Goal: Task Accomplishment & Management: Use online tool/utility

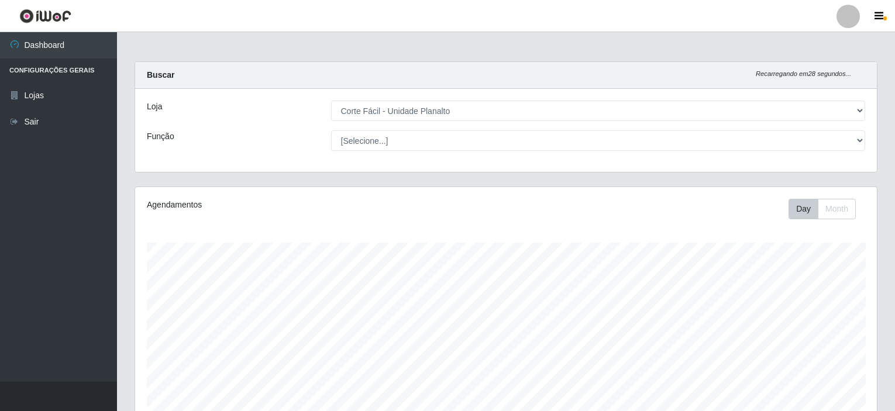
select select "202"
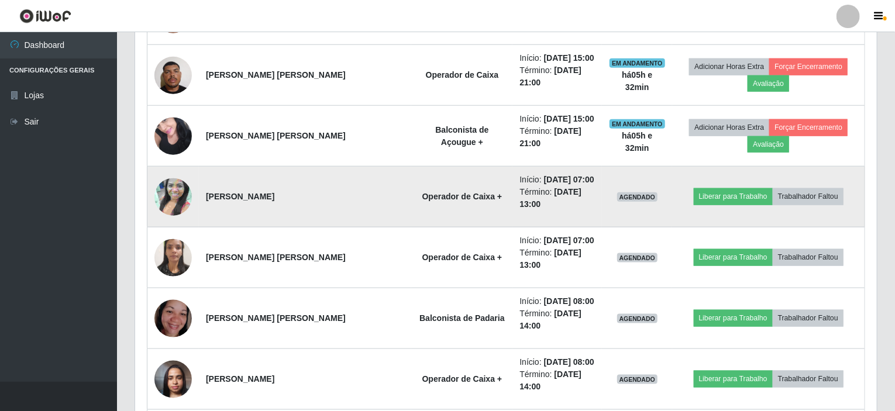
scroll to position [692, 0]
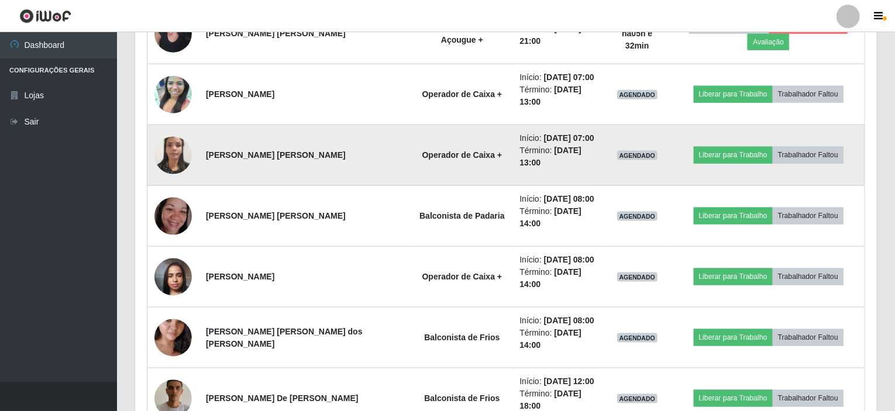
click at [185, 150] on img at bounding box center [172, 155] width 37 height 50
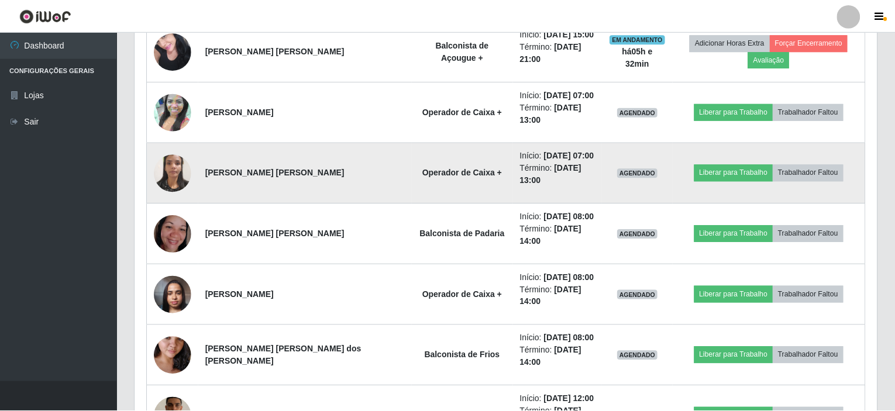
scroll to position [243, 737]
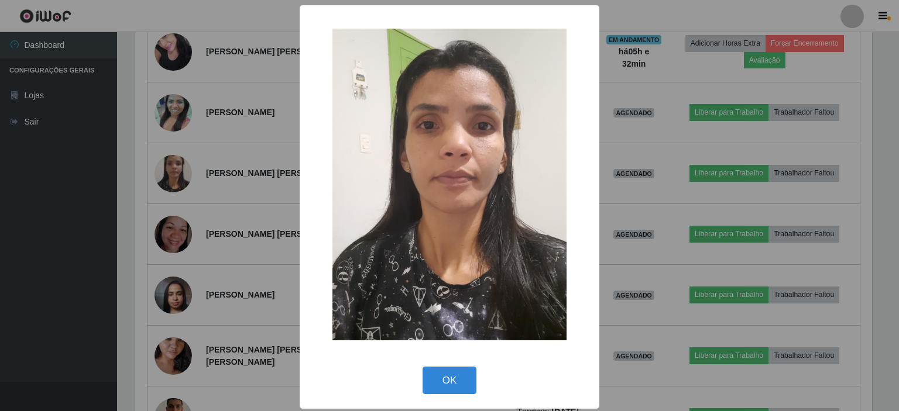
click at [241, 115] on div "× OK Cancel" at bounding box center [449, 205] width 899 height 411
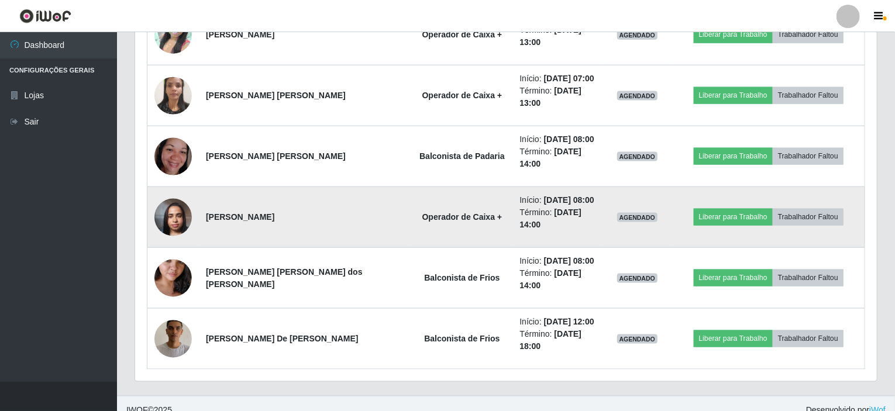
scroll to position [763, 0]
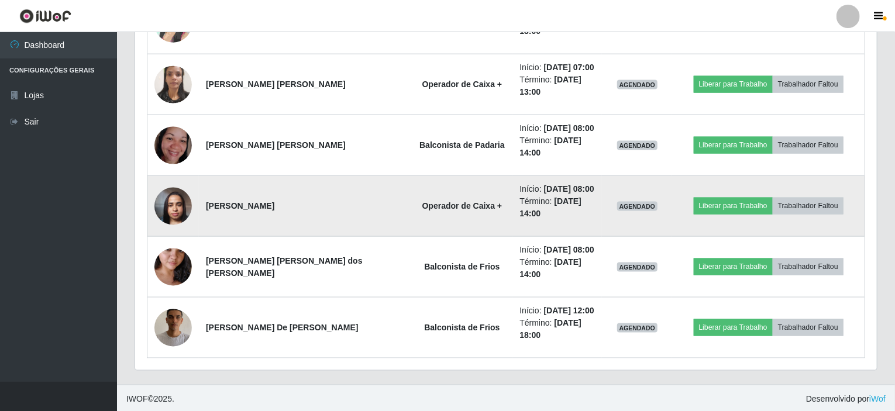
click at [160, 193] on img at bounding box center [172, 206] width 37 height 50
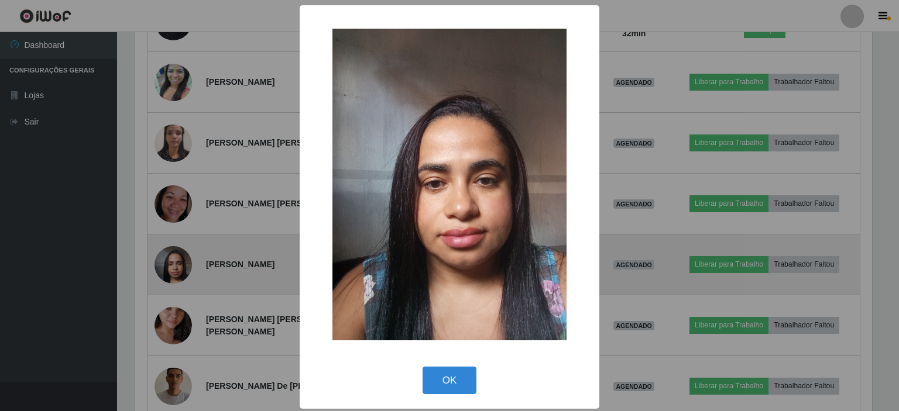
scroll to position [243, 737]
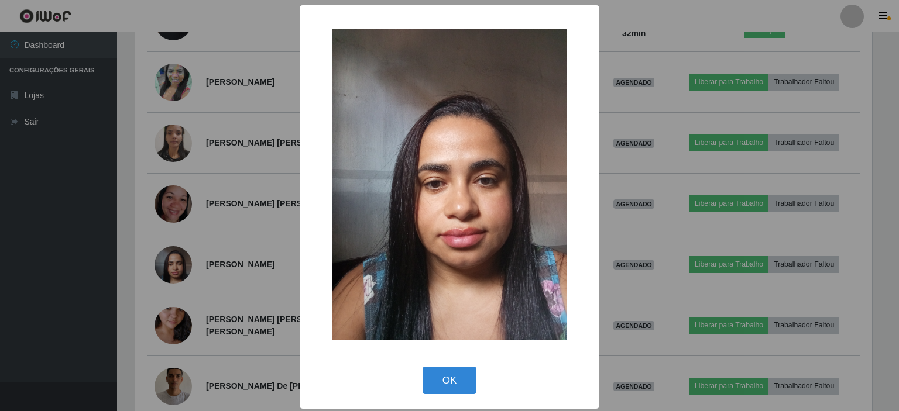
click at [215, 176] on div "× OK Cancel" at bounding box center [449, 205] width 899 height 411
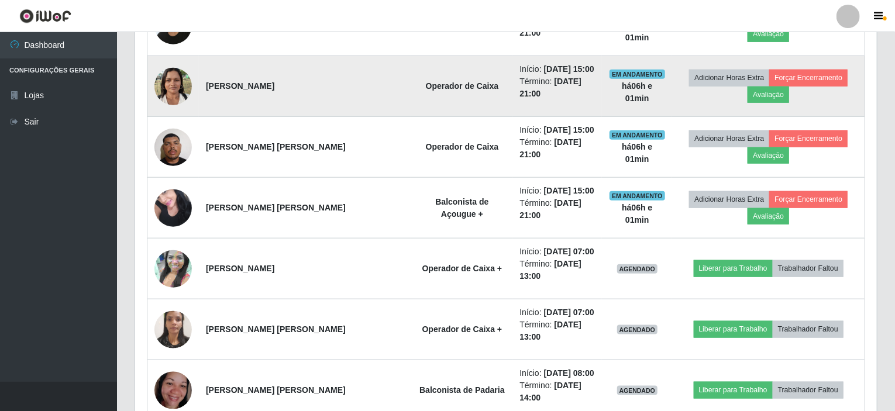
scroll to position [529, 0]
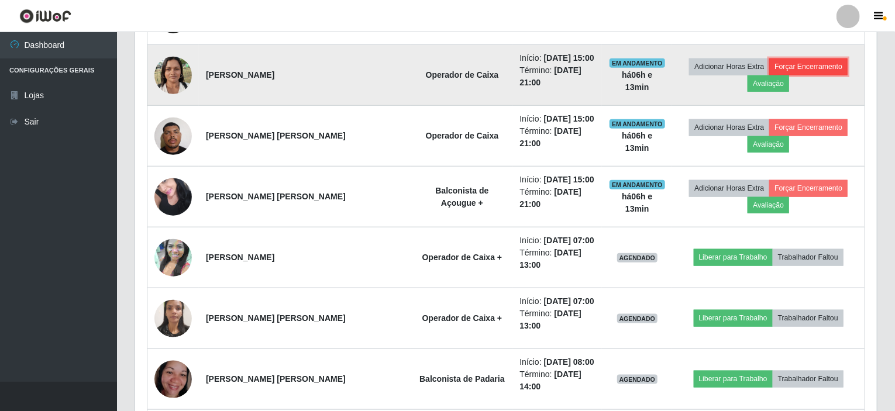
drag, startPoint x: 500, startPoint y: 173, endPoint x: 815, endPoint y: 60, distance: 333.7
click at [815, 60] on button "Forçar Encerramento" at bounding box center [809, 67] width 78 height 16
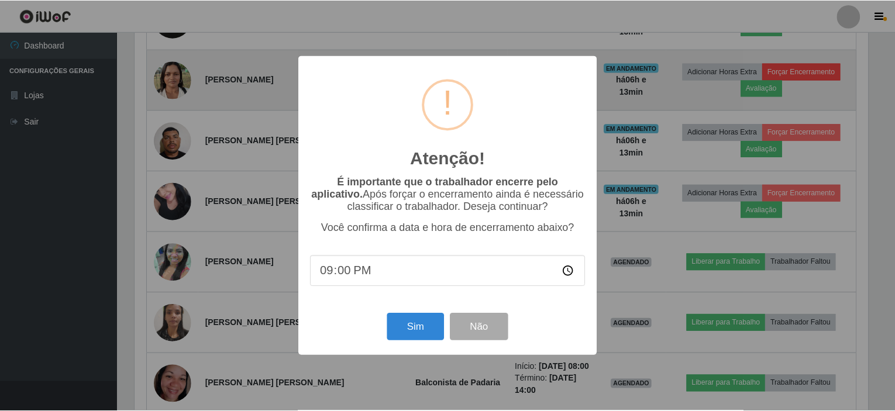
scroll to position [243, 737]
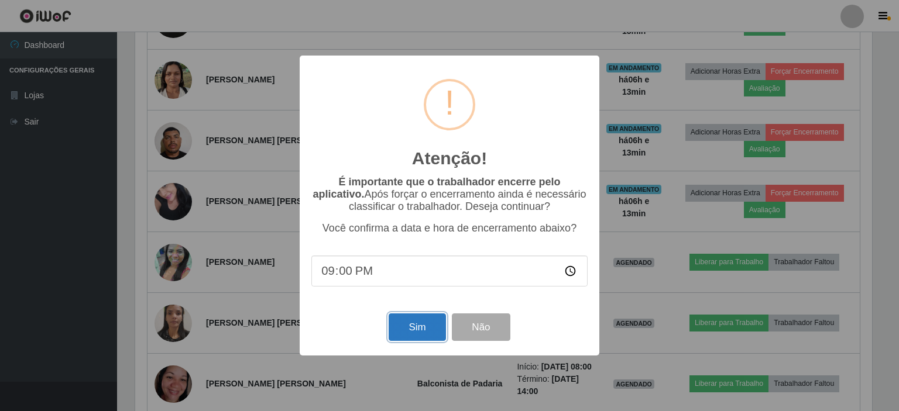
click at [414, 332] on button "Sim" at bounding box center [417, 328] width 57 height 28
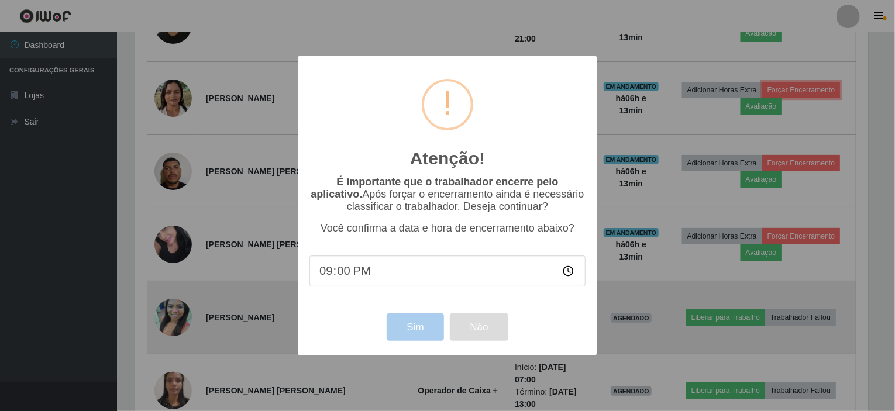
scroll to position [243, 742]
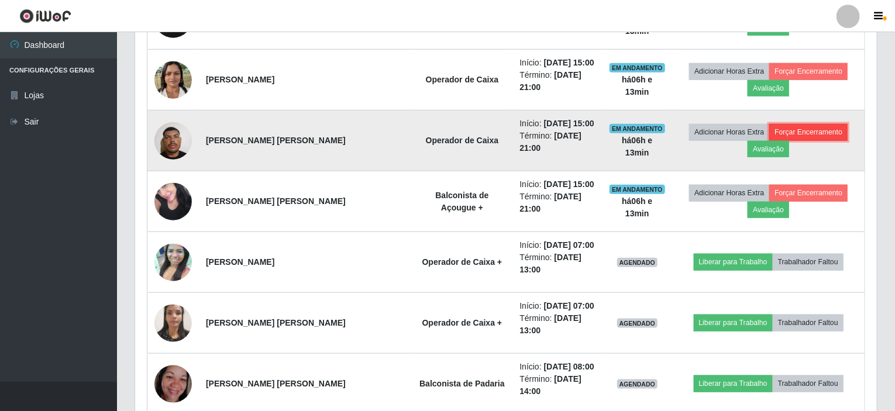
click at [802, 124] on button "Forçar Encerramento" at bounding box center [809, 132] width 78 height 16
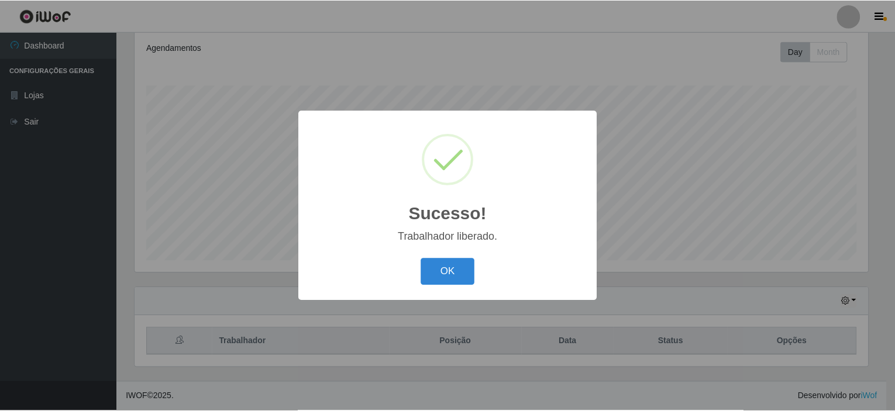
scroll to position [155, 0]
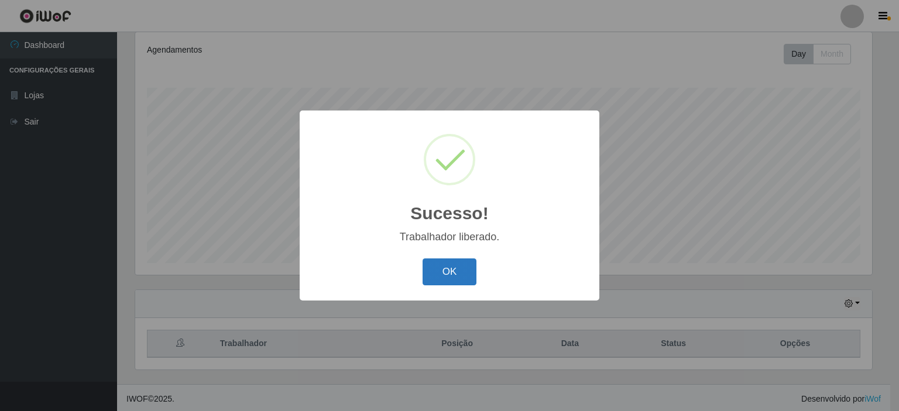
click at [465, 266] on button "OK" at bounding box center [450, 273] width 54 height 28
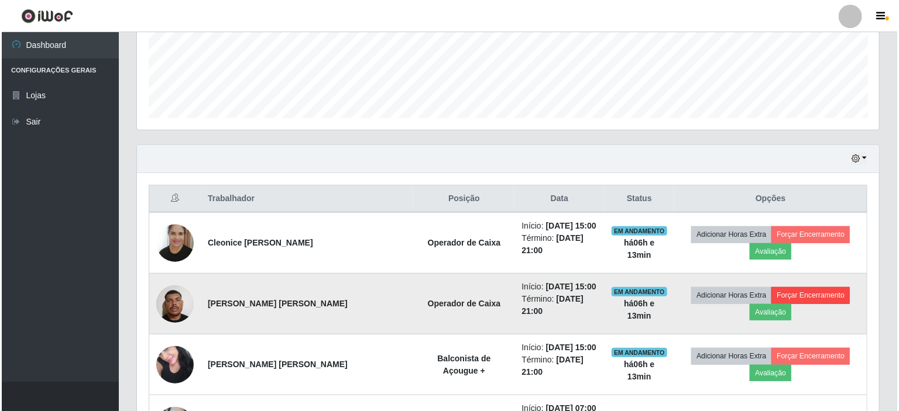
scroll to position [331, 0]
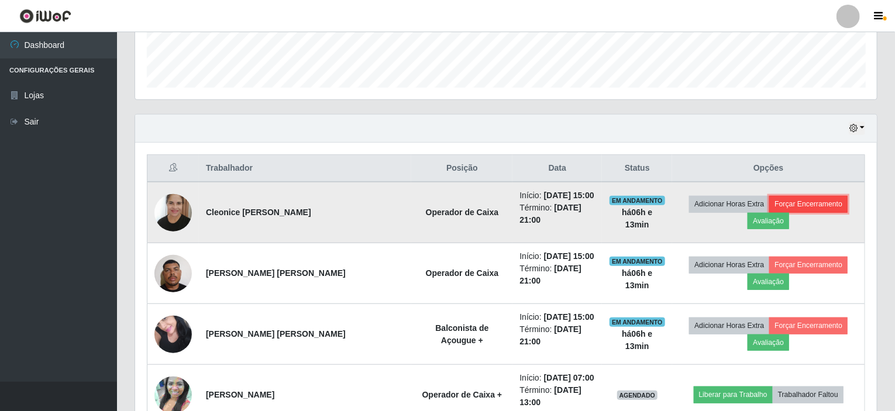
click at [823, 203] on button "Forçar Encerramento" at bounding box center [809, 204] width 78 height 16
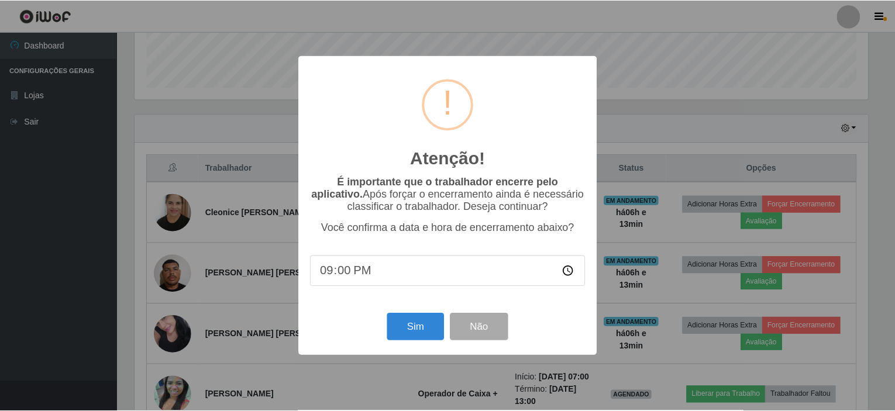
scroll to position [243, 737]
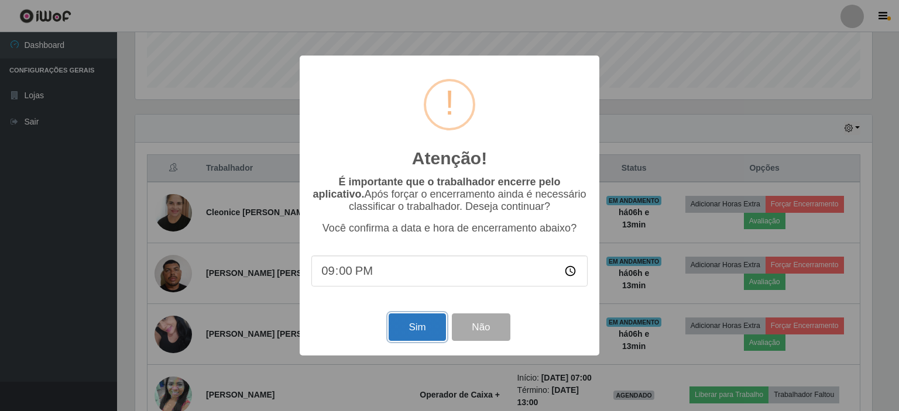
click at [407, 326] on button "Sim" at bounding box center [417, 328] width 57 height 28
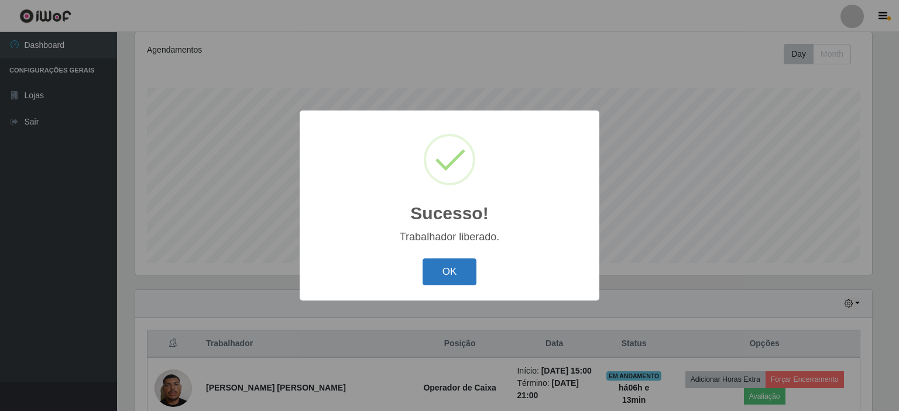
click at [452, 266] on button "OK" at bounding box center [450, 273] width 54 height 28
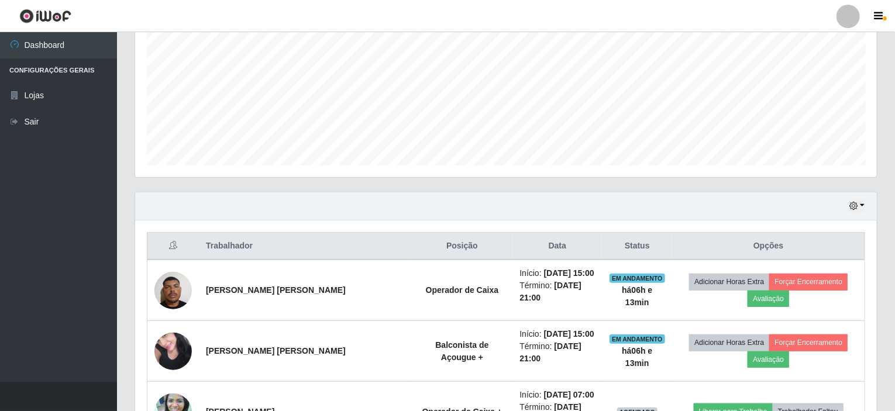
scroll to position [272, 0]
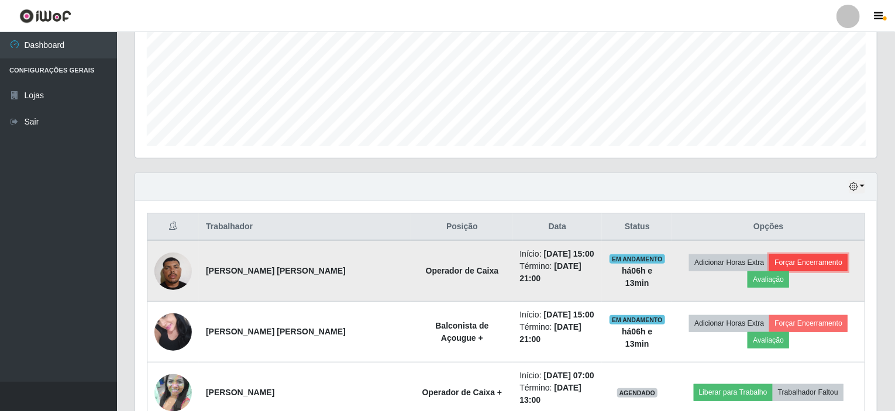
click at [808, 255] on button "Forçar Encerramento" at bounding box center [809, 263] width 78 height 16
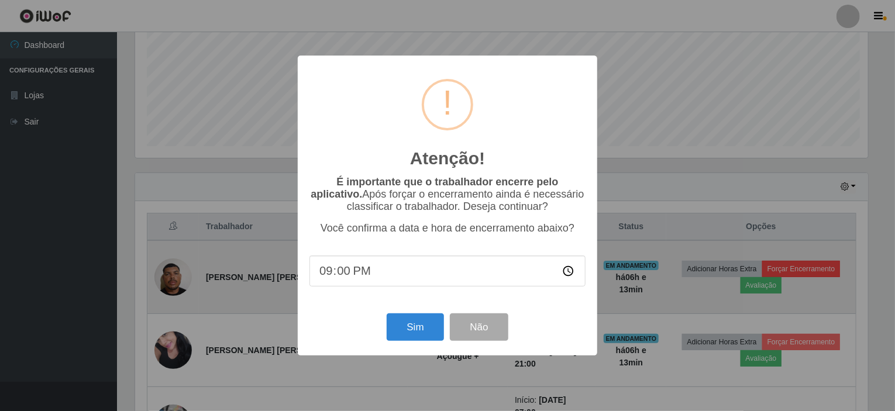
scroll to position [243, 737]
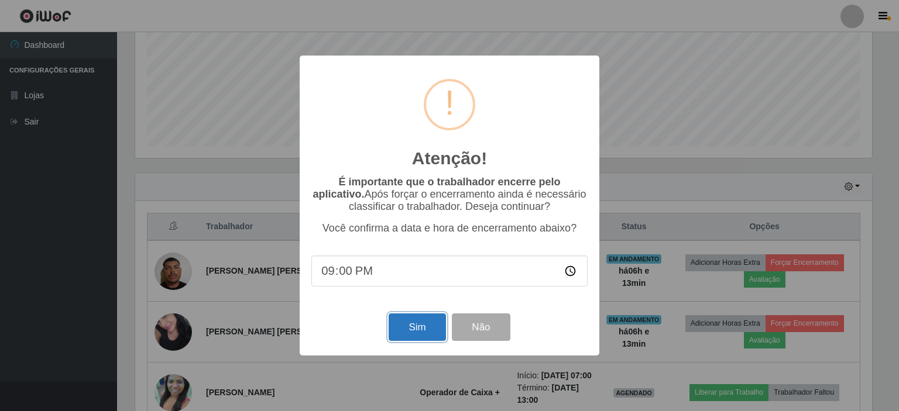
click at [419, 327] on button "Sim" at bounding box center [417, 328] width 57 height 28
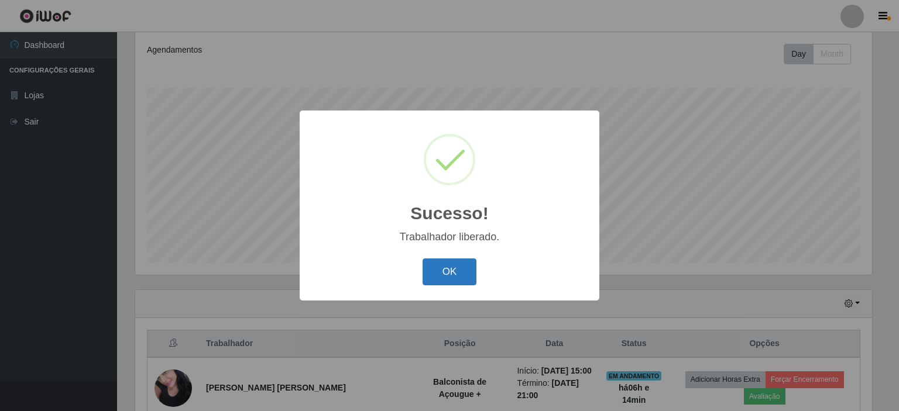
click at [449, 266] on button "OK" at bounding box center [450, 273] width 54 height 28
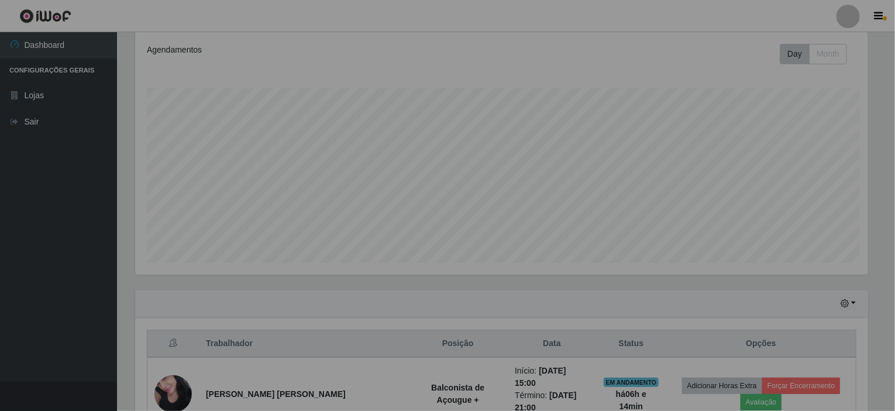
scroll to position [0, 0]
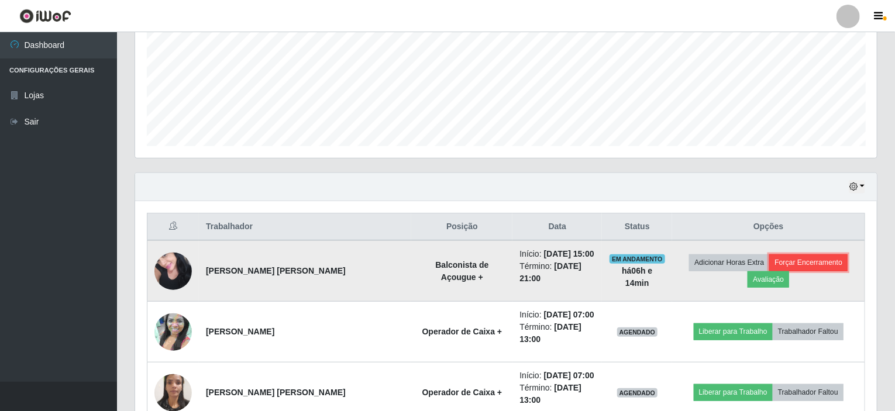
click at [815, 256] on button "Forçar Encerramento" at bounding box center [809, 263] width 78 height 16
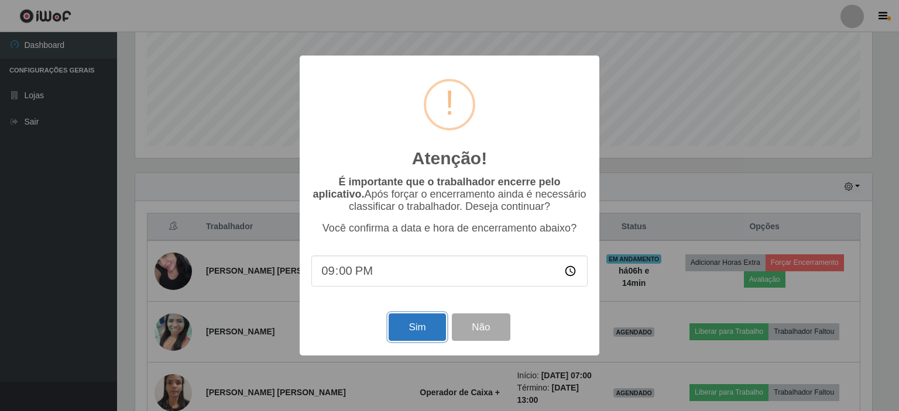
click at [429, 320] on button "Sim" at bounding box center [417, 328] width 57 height 28
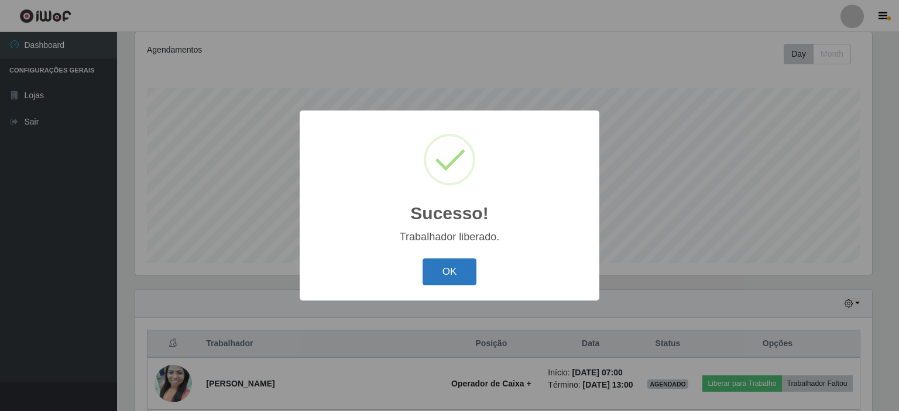
click at [447, 273] on button "OK" at bounding box center [450, 273] width 54 height 28
